Goal: Task Accomplishment & Management: Manage account settings

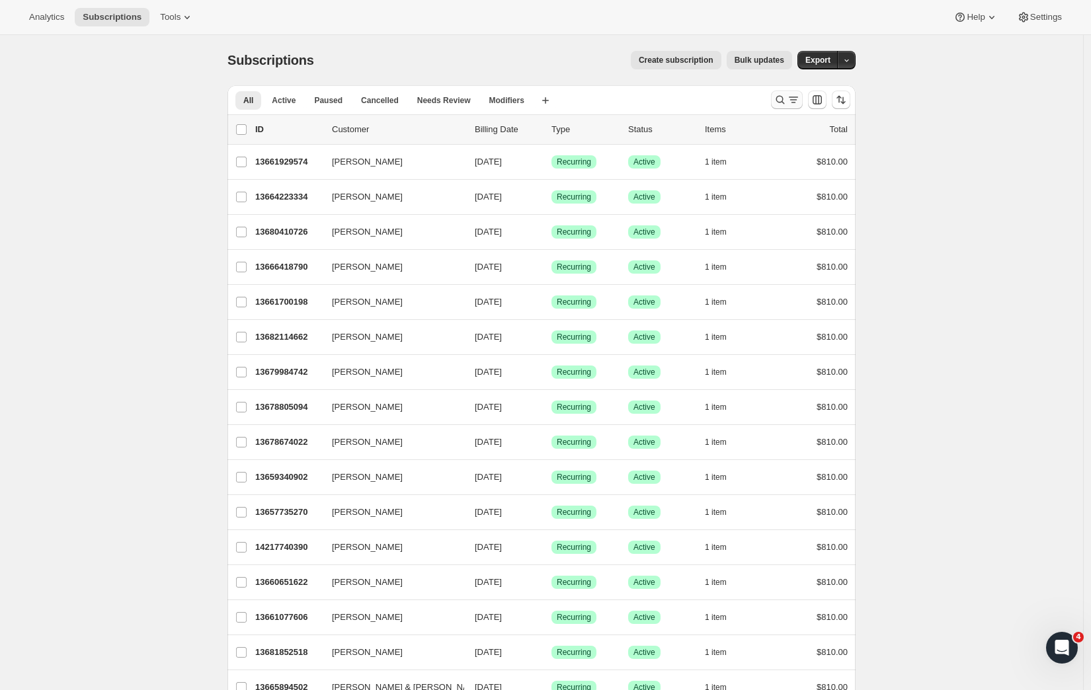
click at [796, 97] on icon "Search and filter results" at bounding box center [793, 99] width 13 height 13
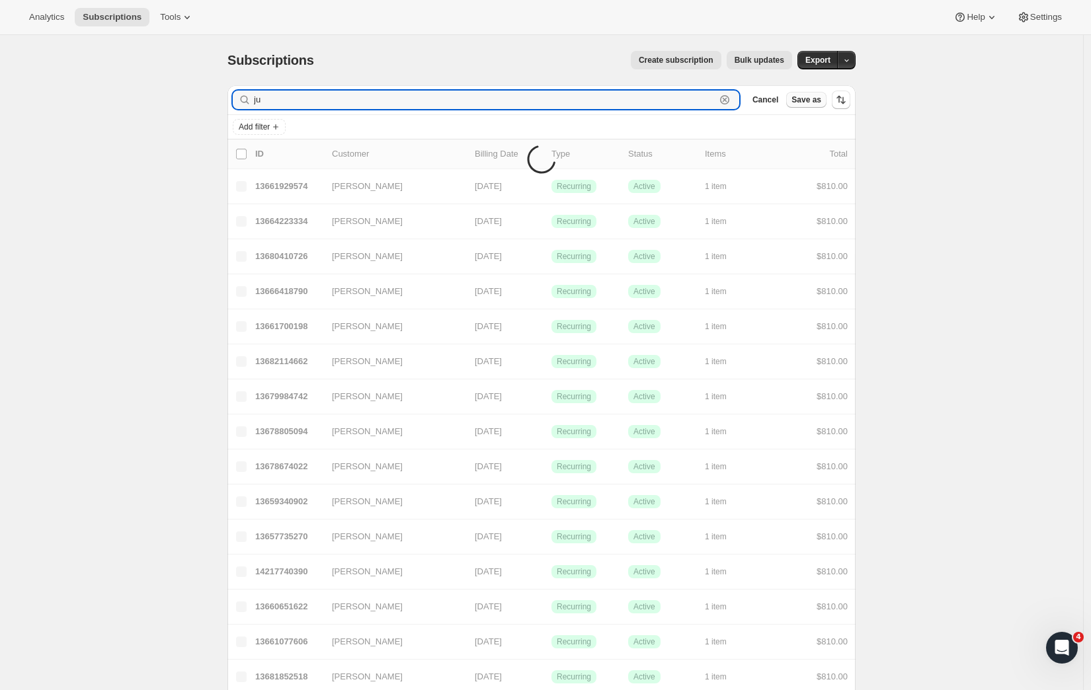
type input "j"
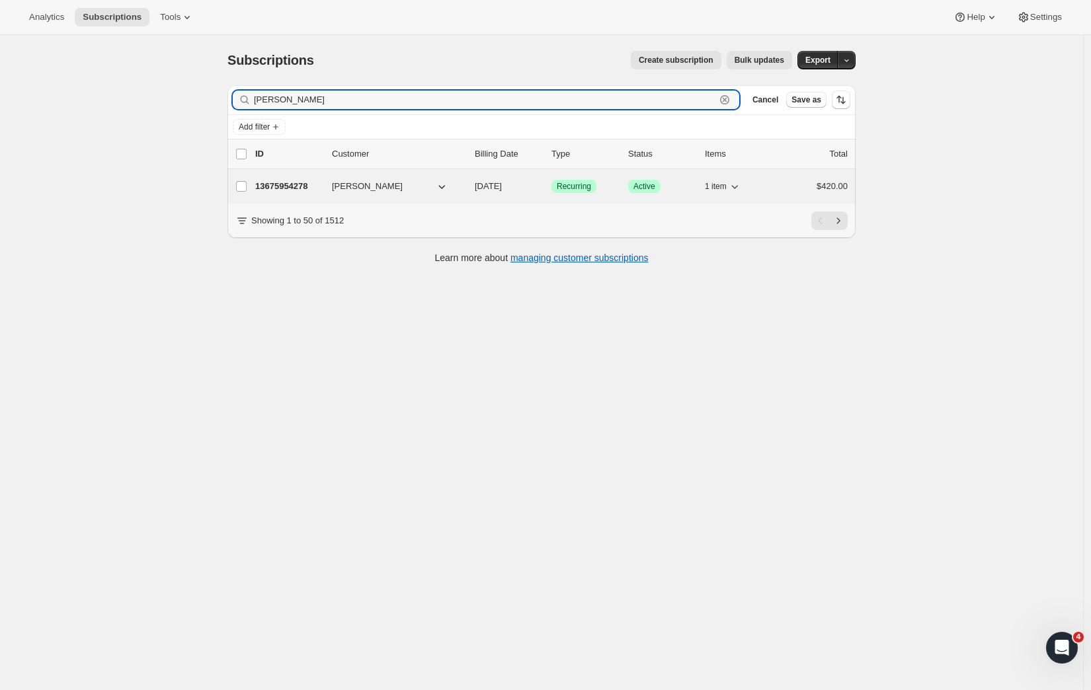
type input "dunn"
click at [293, 188] on p "13675954278" at bounding box center [288, 186] width 66 height 13
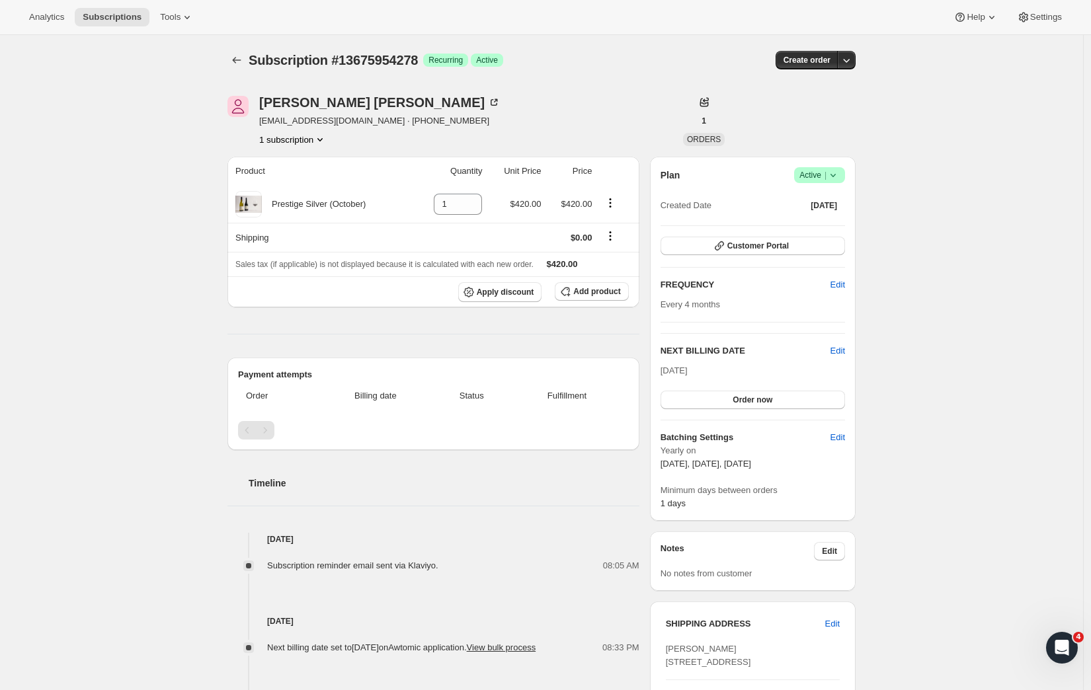
click at [836, 177] on icon at bounding box center [833, 175] width 5 height 3
click at [817, 225] on span "Cancel subscription" at bounding box center [819, 224] width 75 height 10
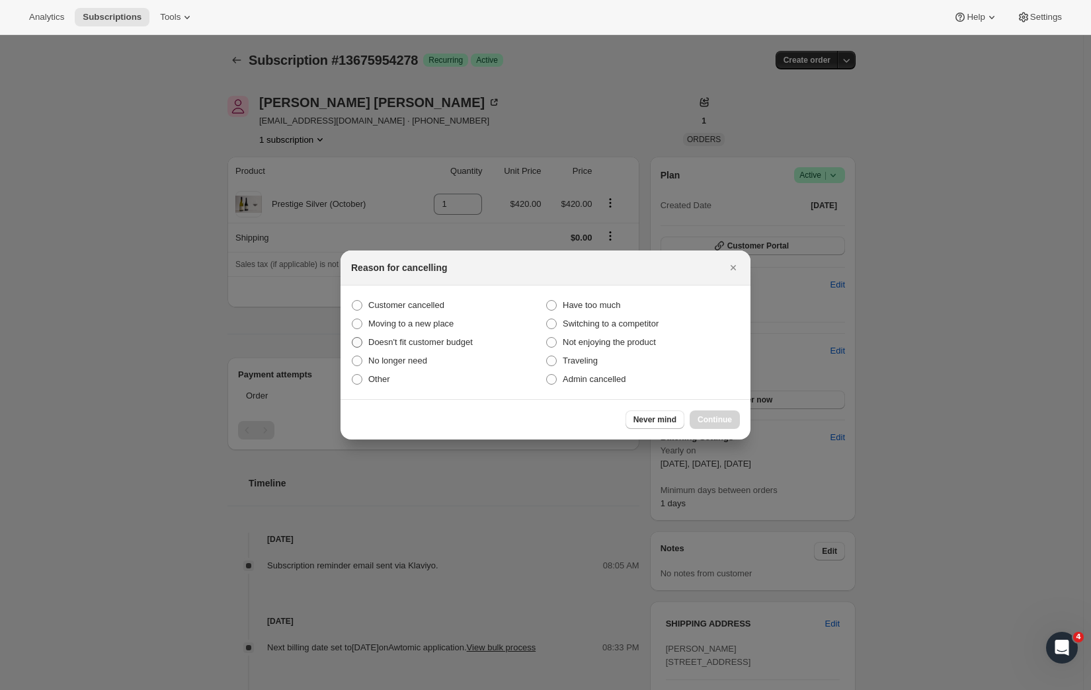
click at [358, 342] on span ":rbu:" at bounding box center [357, 342] width 11 height 11
click at [353, 338] on input "Doesn't fit customer budget" at bounding box center [352, 337] width 1 height 1
radio input "true"
click at [712, 423] on span "Continue" at bounding box center [715, 420] width 34 height 11
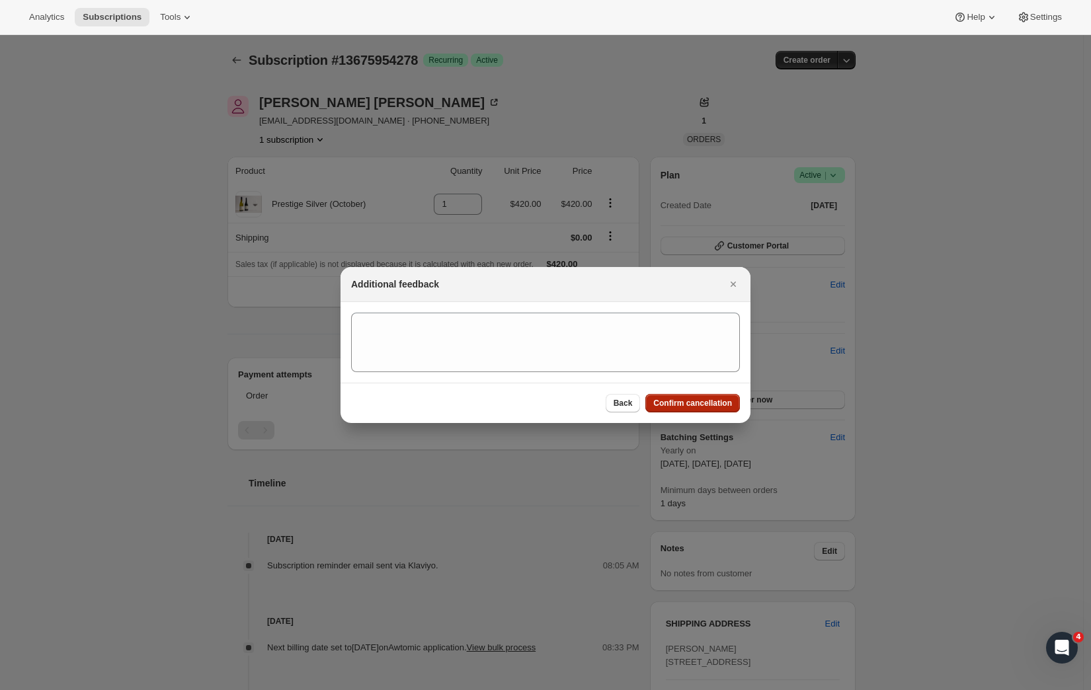
click at [707, 406] on span "Confirm cancellation" at bounding box center [692, 403] width 79 height 11
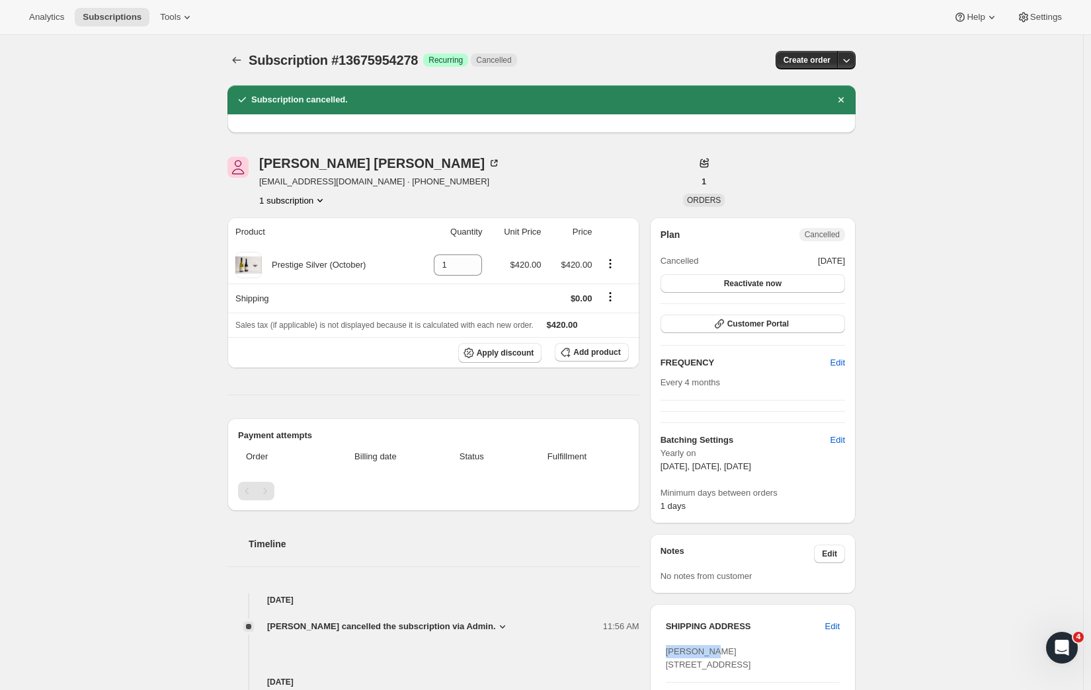
drag, startPoint x: 721, startPoint y: 653, endPoint x: 666, endPoint y: 648, distance: 55.1
copy span "James Dunn"
click at [81, 110] on div "Subscription #13675954278. This page is ready Subscription #13675954278 Success…" at bounding box center [541, 529] width 1083 height 989
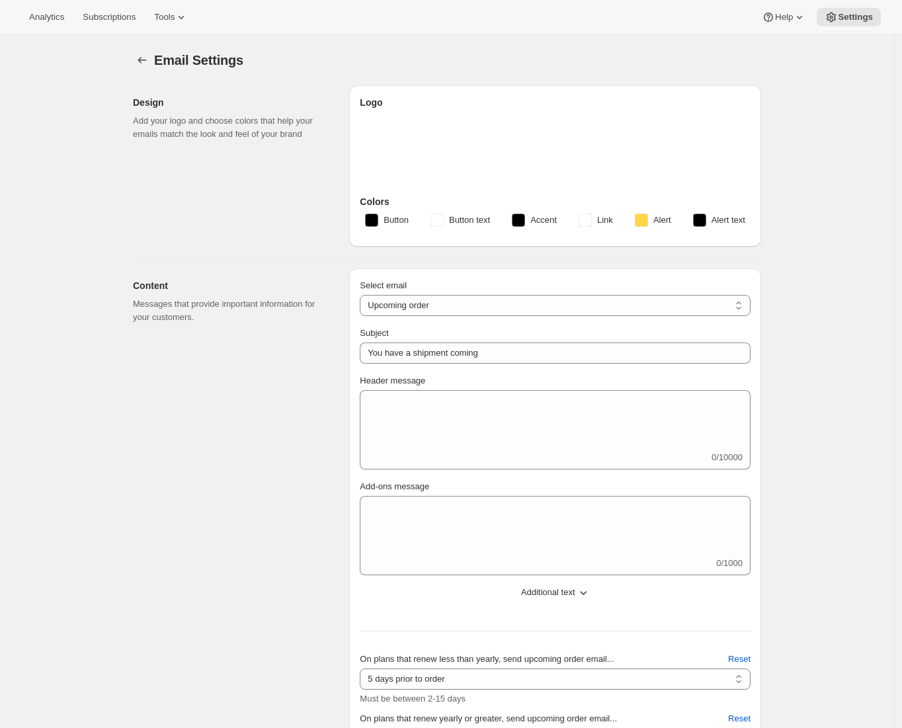
select select "subscriptionMessage"
select select "5"
select select "15"
select select "3"
select select "14"
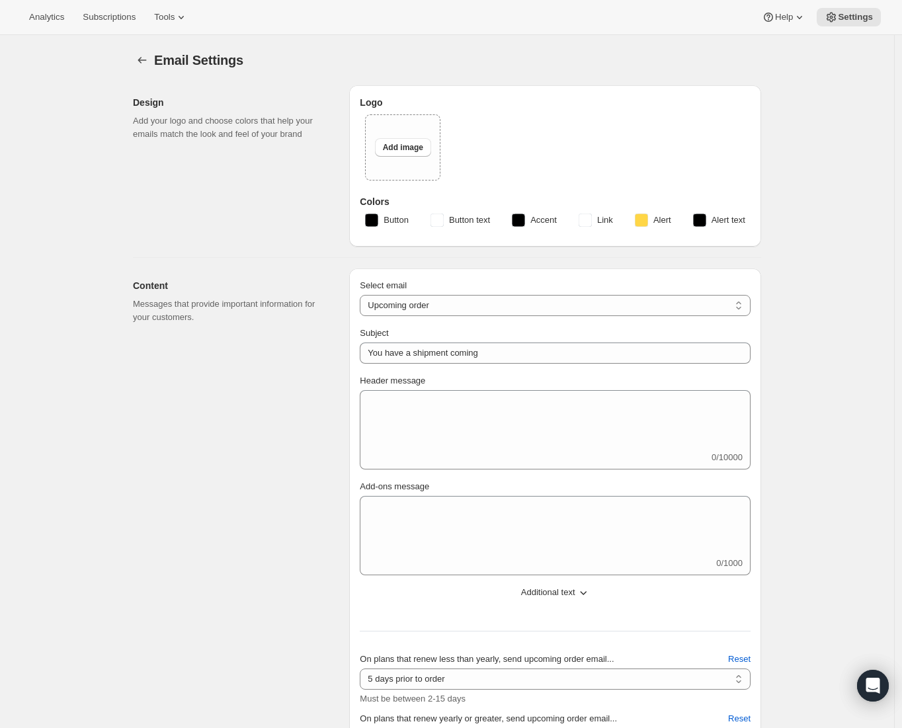
type input "Craggy Range"
checkbox input "false"
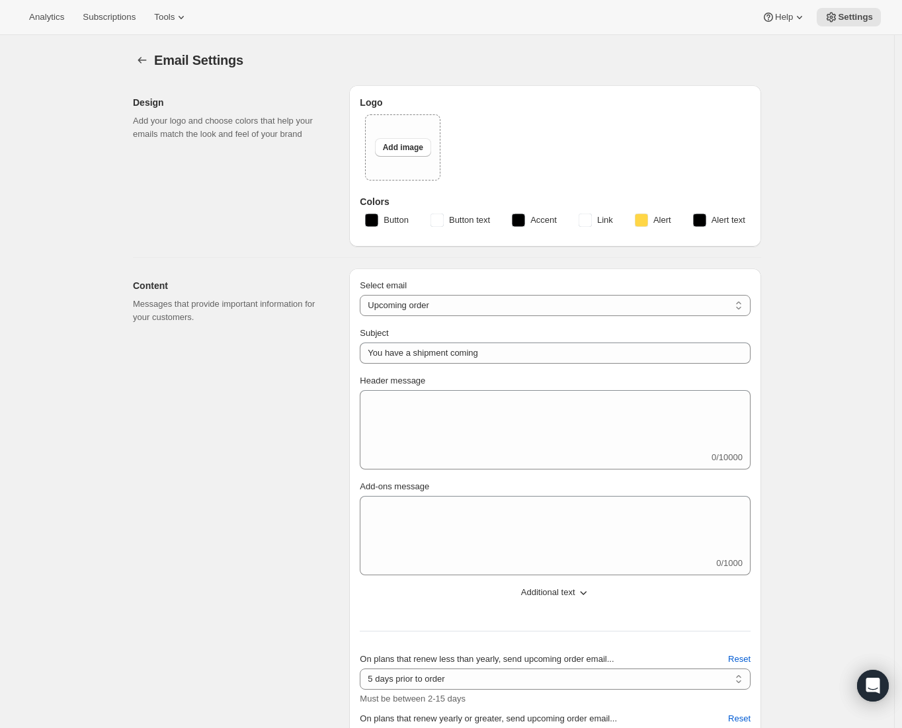
checkbox input "false"
